Goal: Navigation & Orientation: Find specific page/section

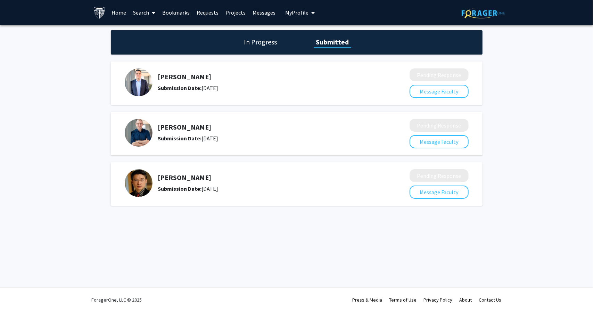
click at [182, 11] on link "Bookmarks" at bounding box center [176, 12] width 34 height 24
